Goal: Check status: Check status

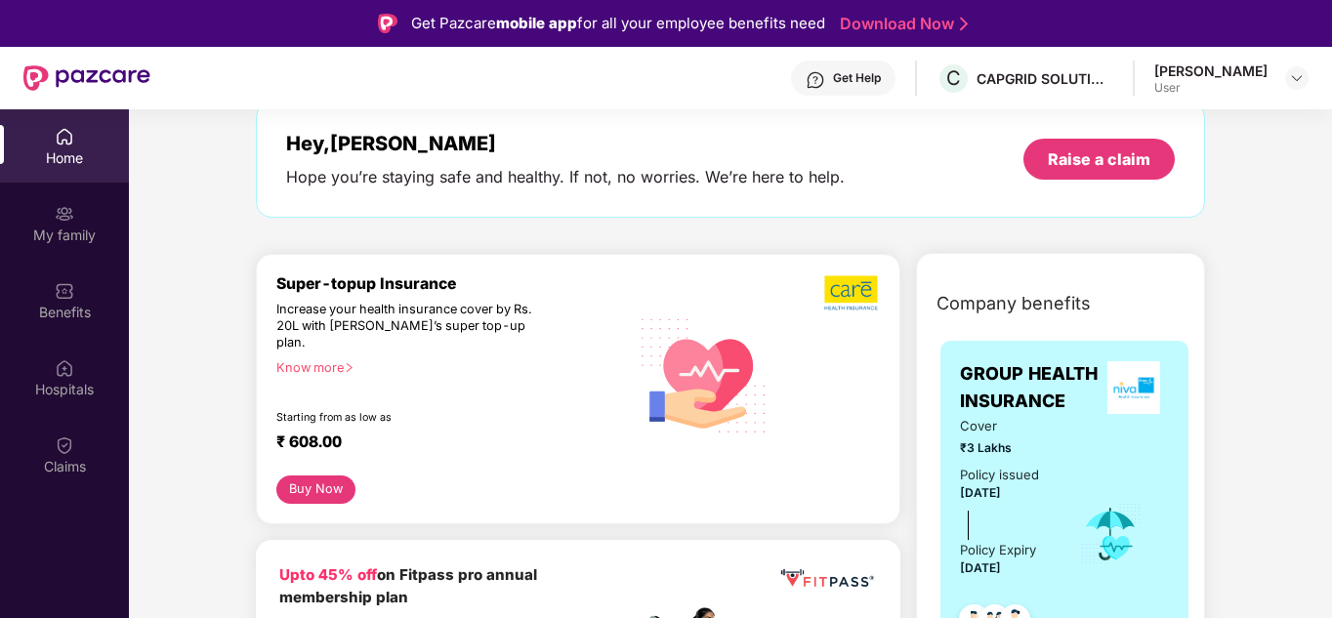
scroll to position [163, 0]
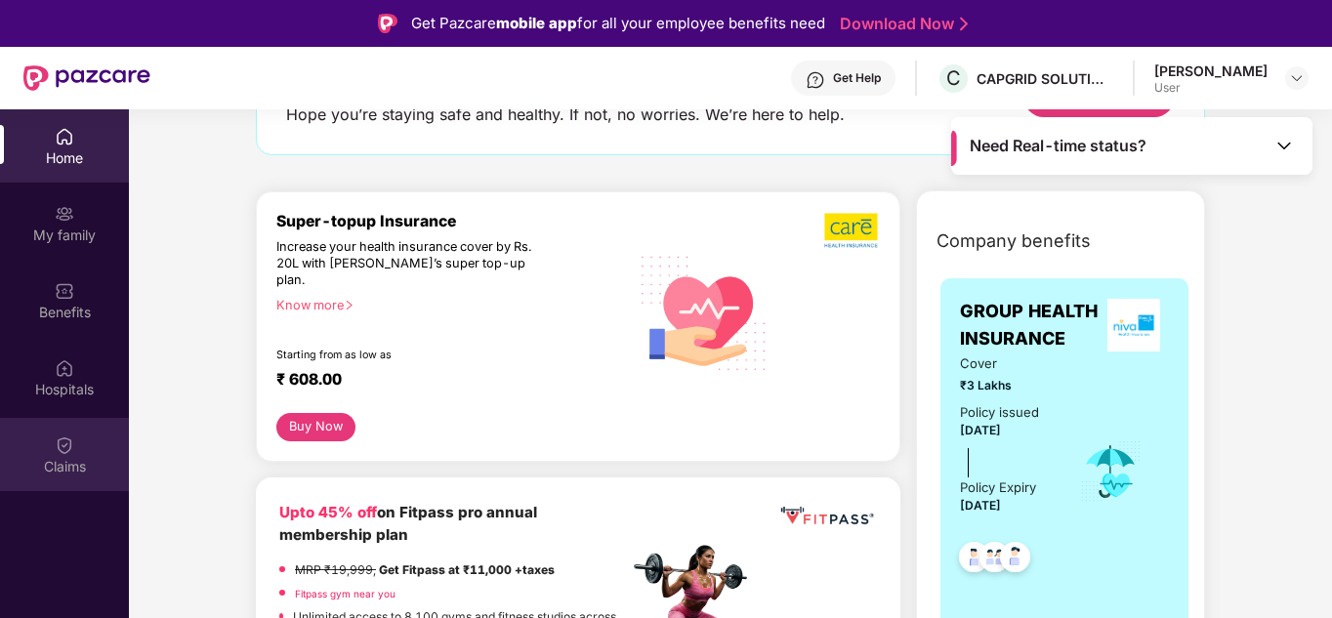
click at [66, 461] on div "Claims" at bounding box center [64, 467] width 129 height 20
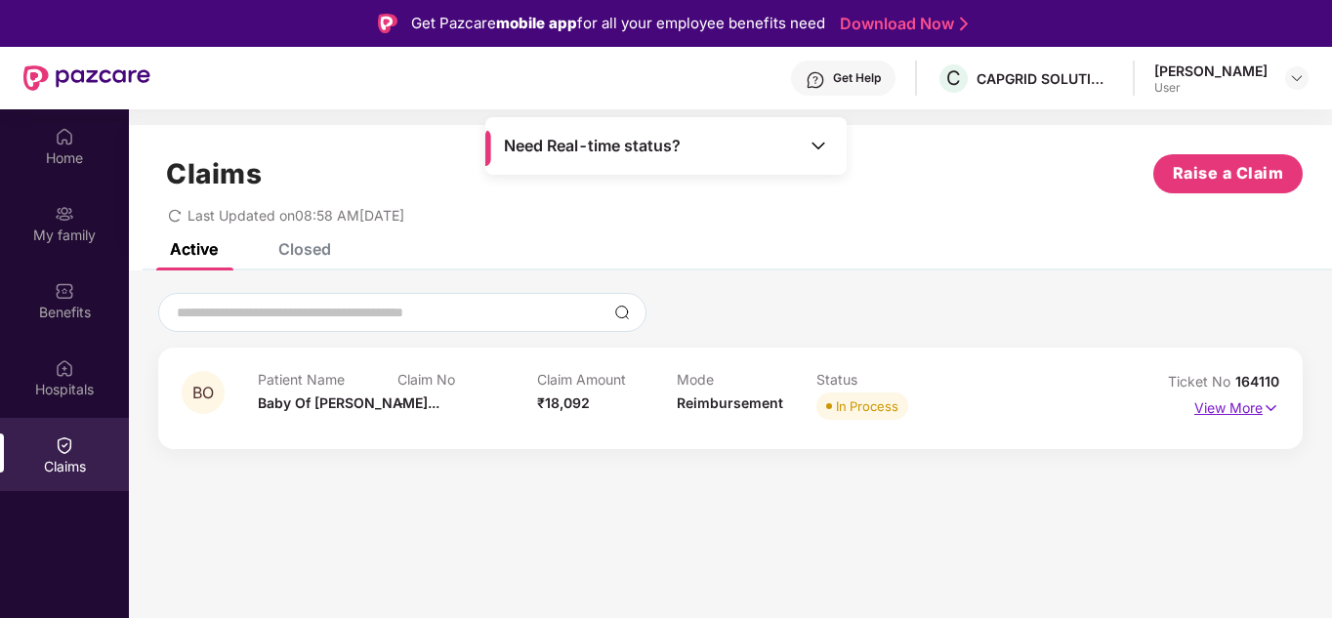
click at [1253, 408] on p "View More" at bounding box center [1237, 406] width 85 height 26
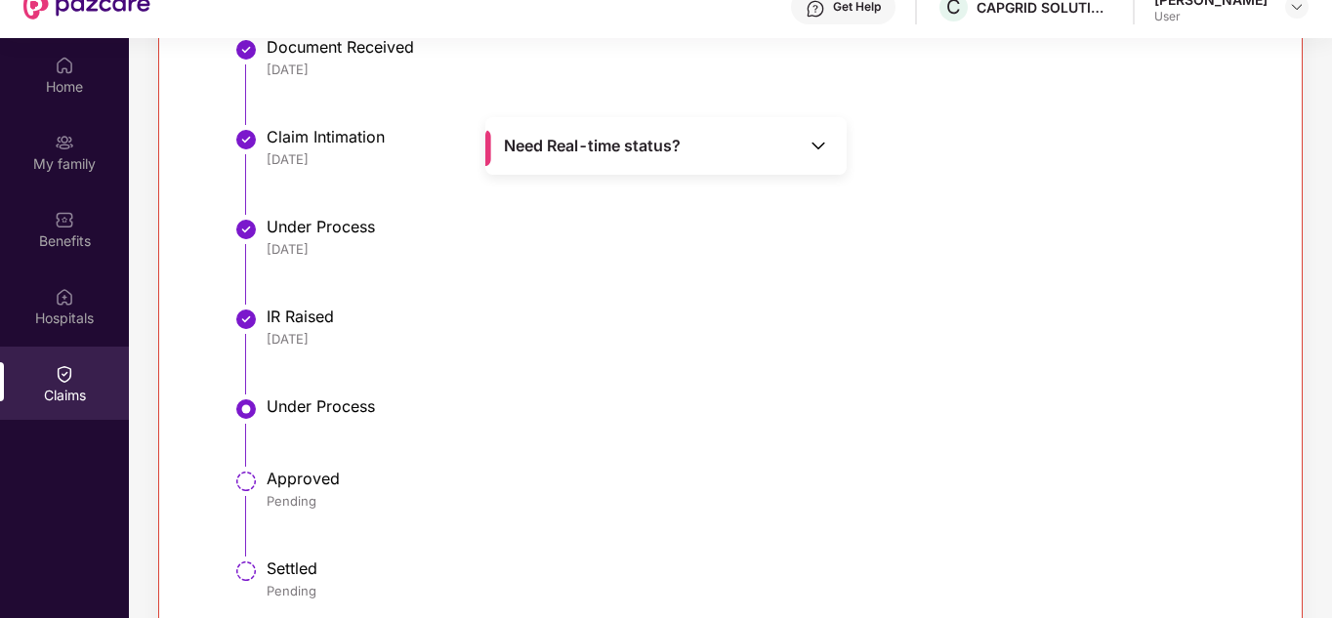
scroll to position [109, 0]
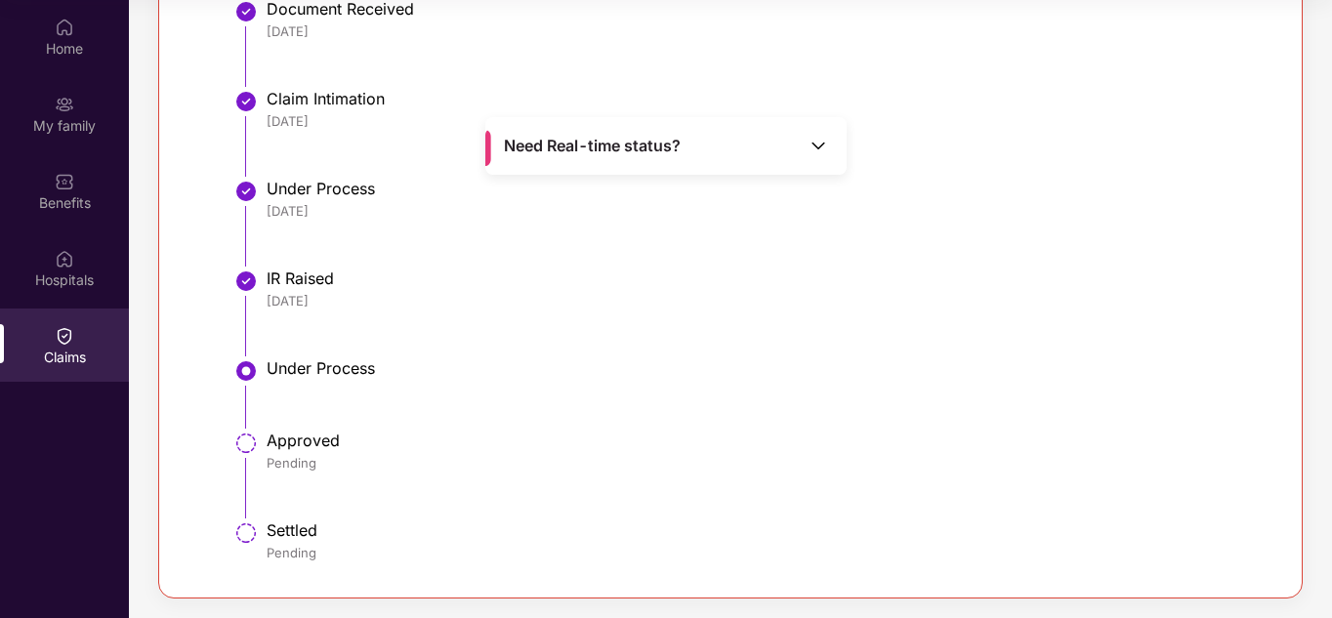
click at [818, 143] on img at bounding box center [819, 146] width 20 height 20
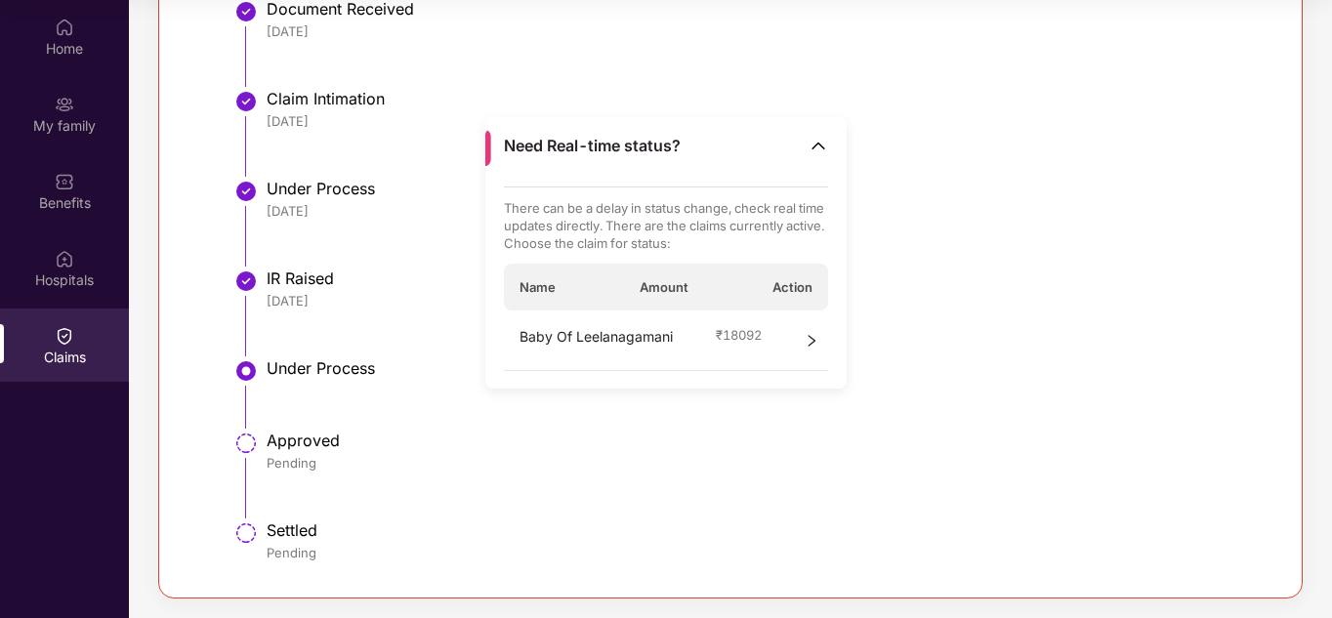
click at [576, 494] on li "Approved Pending" at bounding box center [750, 483] width 1018 height 90
click at [83, 470] on div "Home My family Benefits Hospitals Claims" at bounding box center [64, 309] width 129 height 618
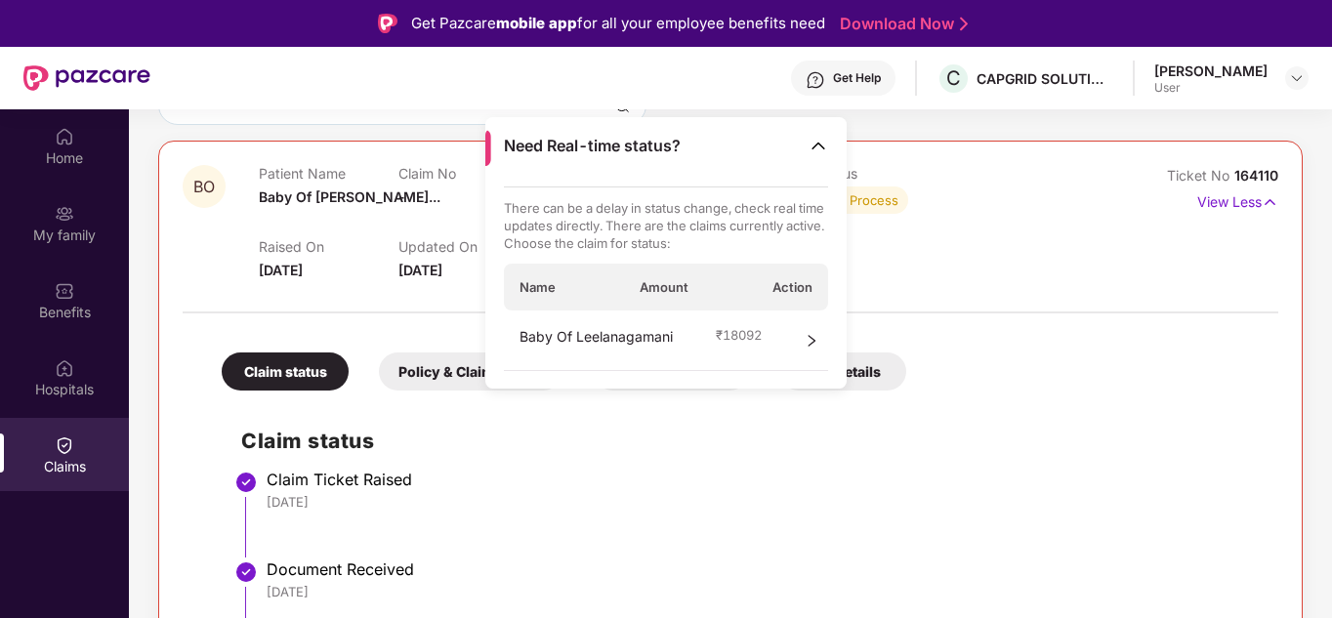
scroll to position [0, 0]
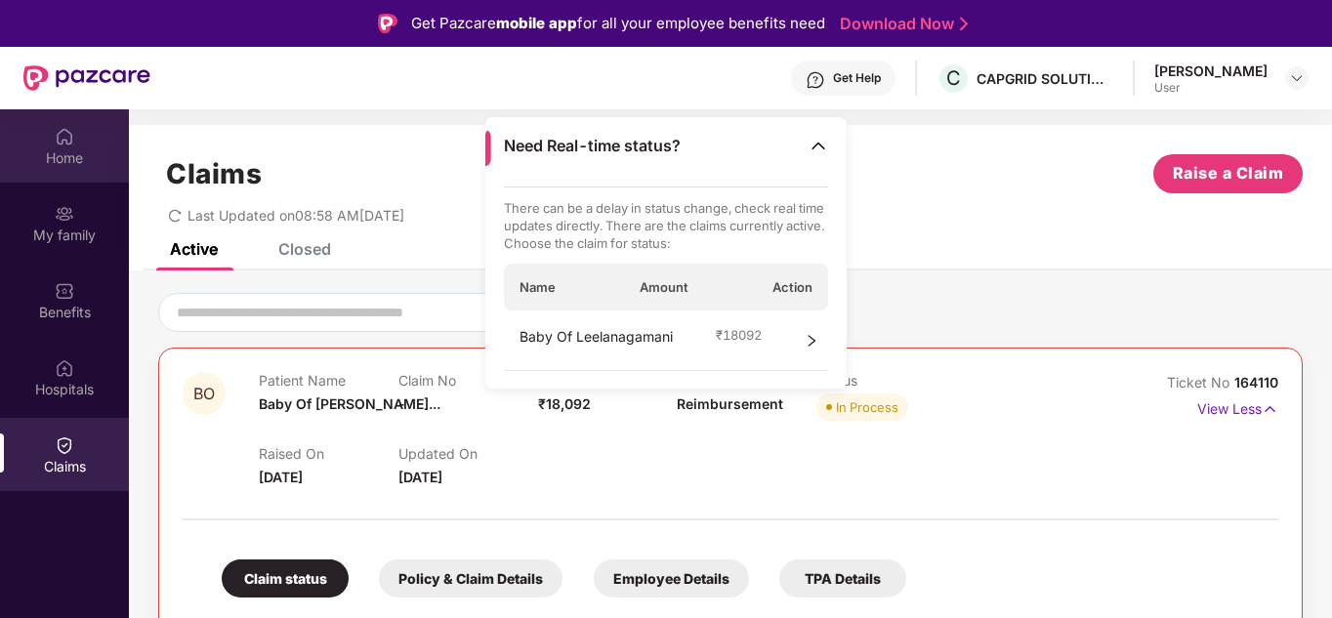
click at [79, 156] on div "Home" at bounding box center [64, 158] width 129 height 20
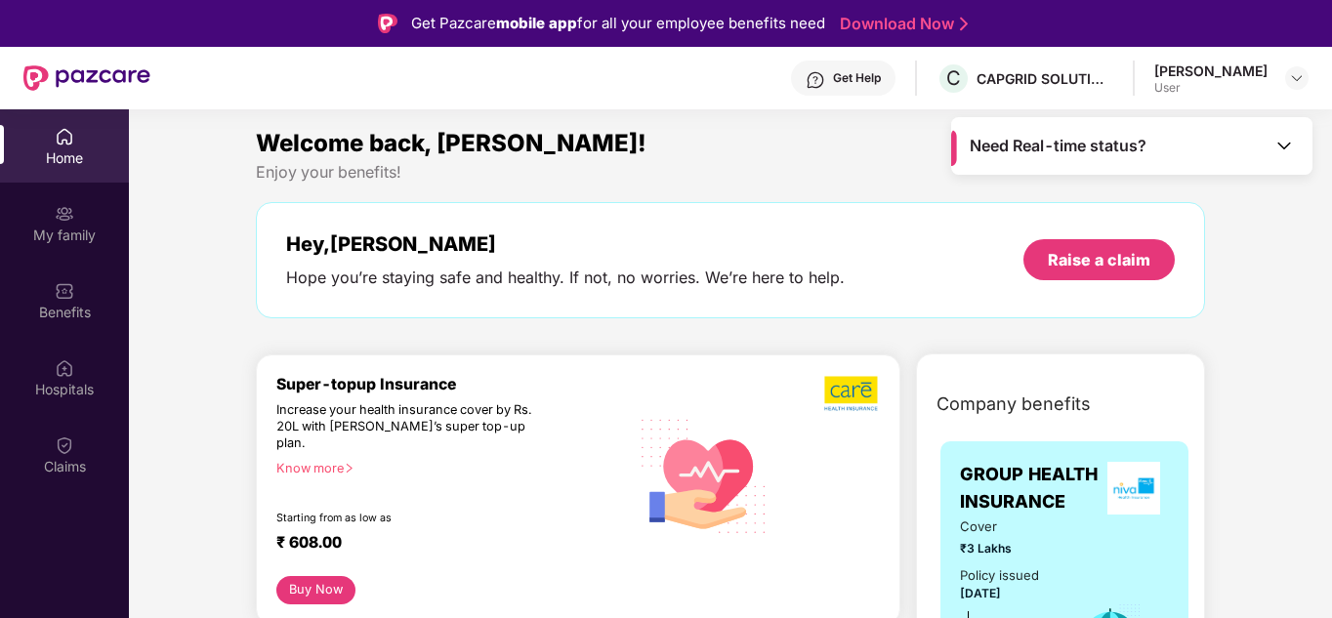
click at [1281, 138] on img at bounding box center [1285, 146] width 20 height 20
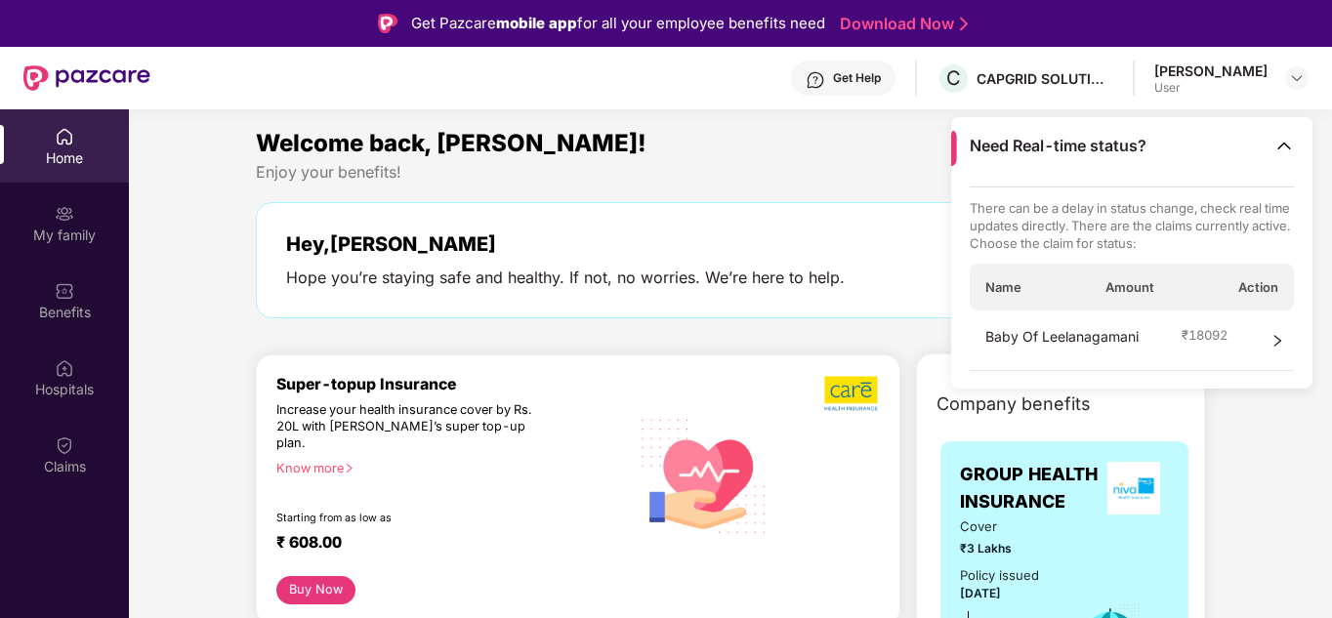
click at [764, 186] on div "Welcome back, [PERSON_NAME]! Enjoy your benefits! Hey, [PERSON_NAME] you’re sta…" at bounding box center [730, 231] width 965 height 213
click at [753, 148] on div "Welcome back, [PERSON_NAME]!" at bounding box center [730, 143] width 949 height 37
